Goal: Information Seeking & Learning: Check status

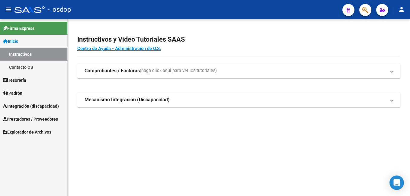
click at [25, 116] on span "Prestadores / Proveedores" at bounding box center [30, 119] width 55 height 7
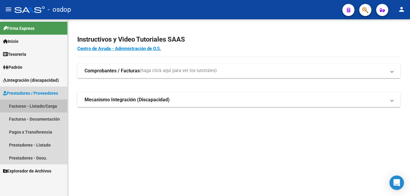
click at [37, 105] on link "Facturas - Listado/Carga" at bounding box center [33, 106] width 67 height 13
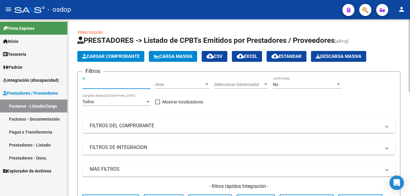
click at [91, 87] on input "Id" at bounding box center [116, 84] width 68 height 5
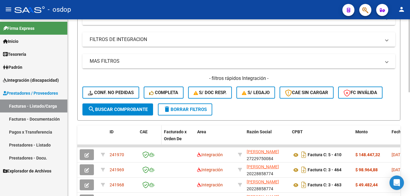
scroll to position [121, 0]
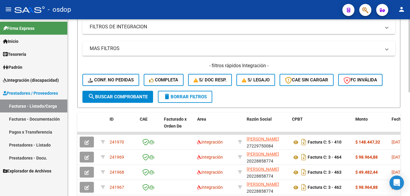
type input "241924"
click at [117, 96] on span "search Buscar Comprobante" at bounding box center [118, 96] width 60 height 5
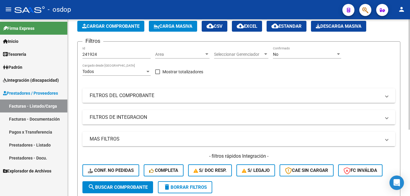
scroll to position [16, 0]
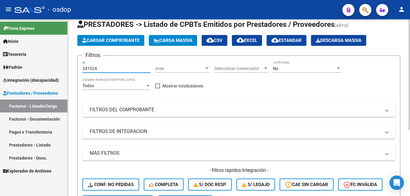
drag, startPoint x: 104, startPoint y: 68, endPoint x: 71, endPoint y: 69, distance: 33.2
click at [71, 69] on div "Video tutorial PRESTADORES -> Listado de CPBTs Emitidos por Prestadores / Prove…" at bounding box center [239, 145] width 343 height 284
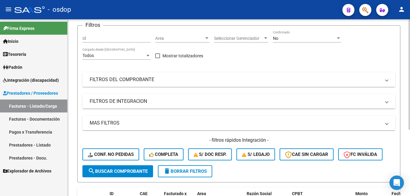
click at [121, 78] on mat-panel-title "FILTROS DEL COMPROBANTE" at bounding box center [235, 79] width 291 height 7
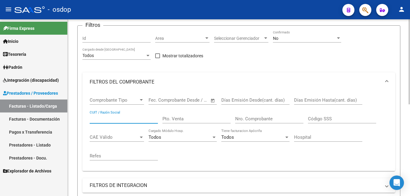
click at [112, 117] on input "CUIT / Razón Social" at bounding box center [124, 118] width 68 height 5
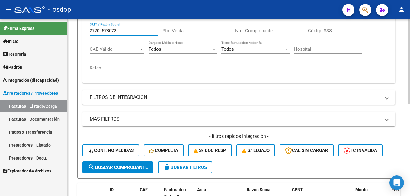
scroll to position [137, 0]
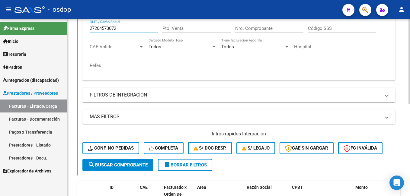
type input "27204573072"
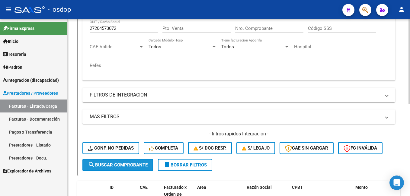
click at [113, 164] on span "search Buscar Comprobante" at bounding box center [118, 165] width 60 height 5
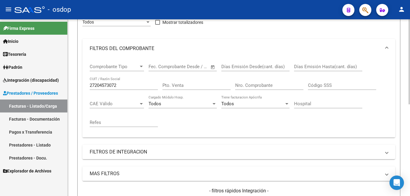
scroll to position [40, 0]
